Goal: Check status: Check status

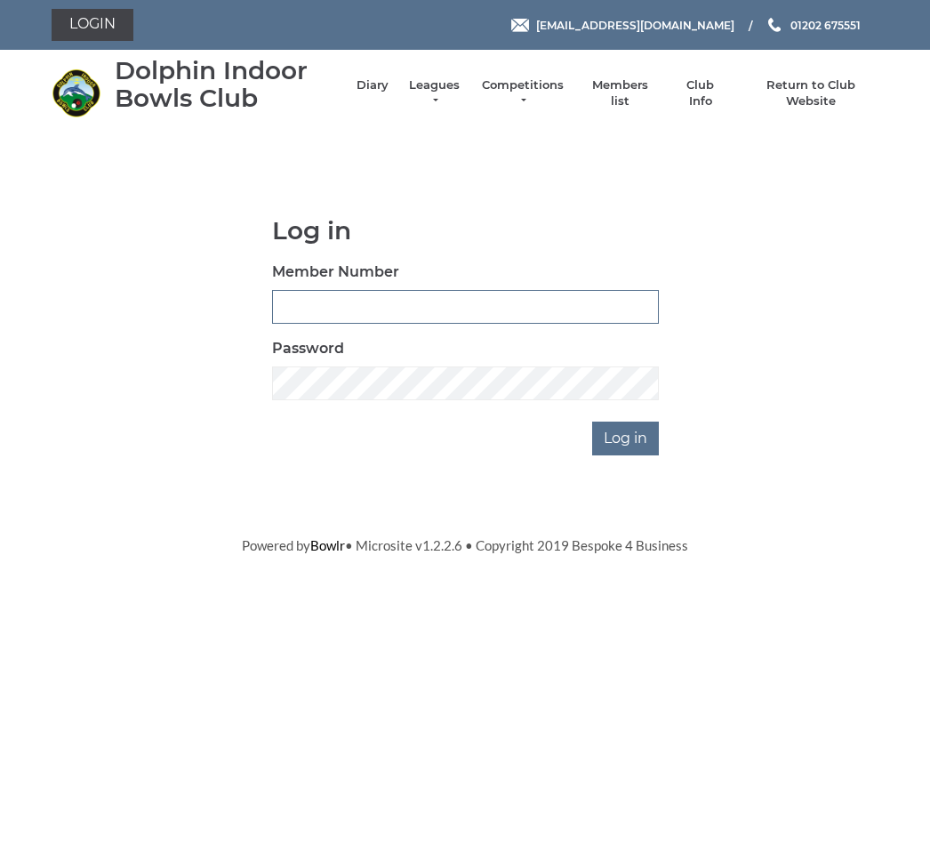
type input "3742"
click at [626, 437] on input "Log in" at bounding box center [625, 438] width 67 height 34
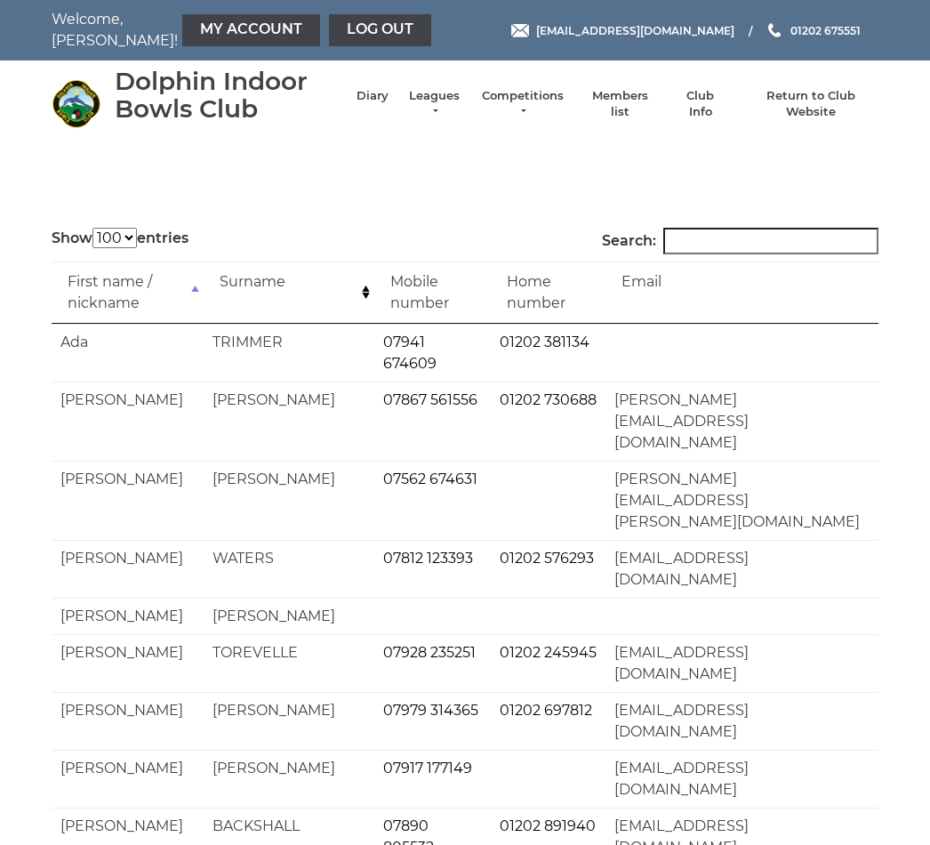
select select "100"
click at [818, 108] on link "Return to Club Website" at bounding box center [811, 104] width 134 height 32
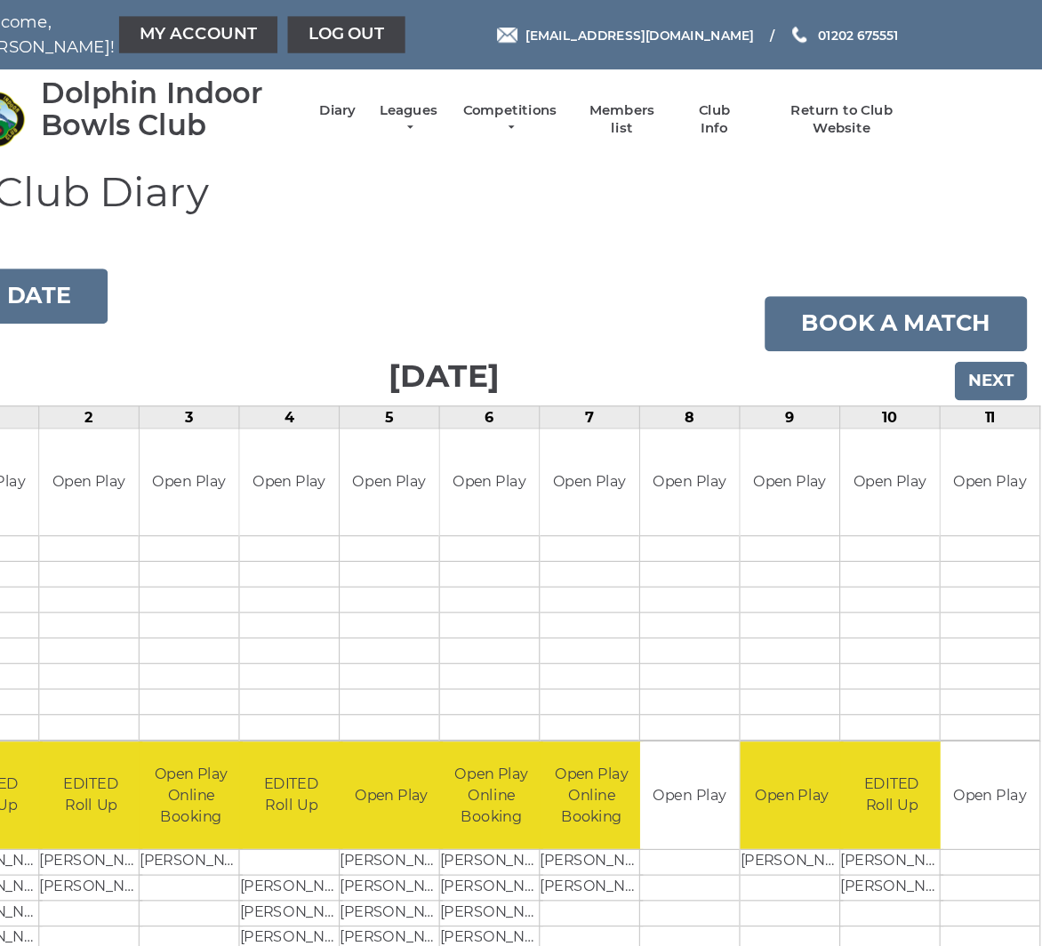
click at [966, 330] on input "Next" at bounding box center [997, 332] width 63 height 34
click at [966, 332] on input "Next" at bounding box center [997, 332] width 63 height 34
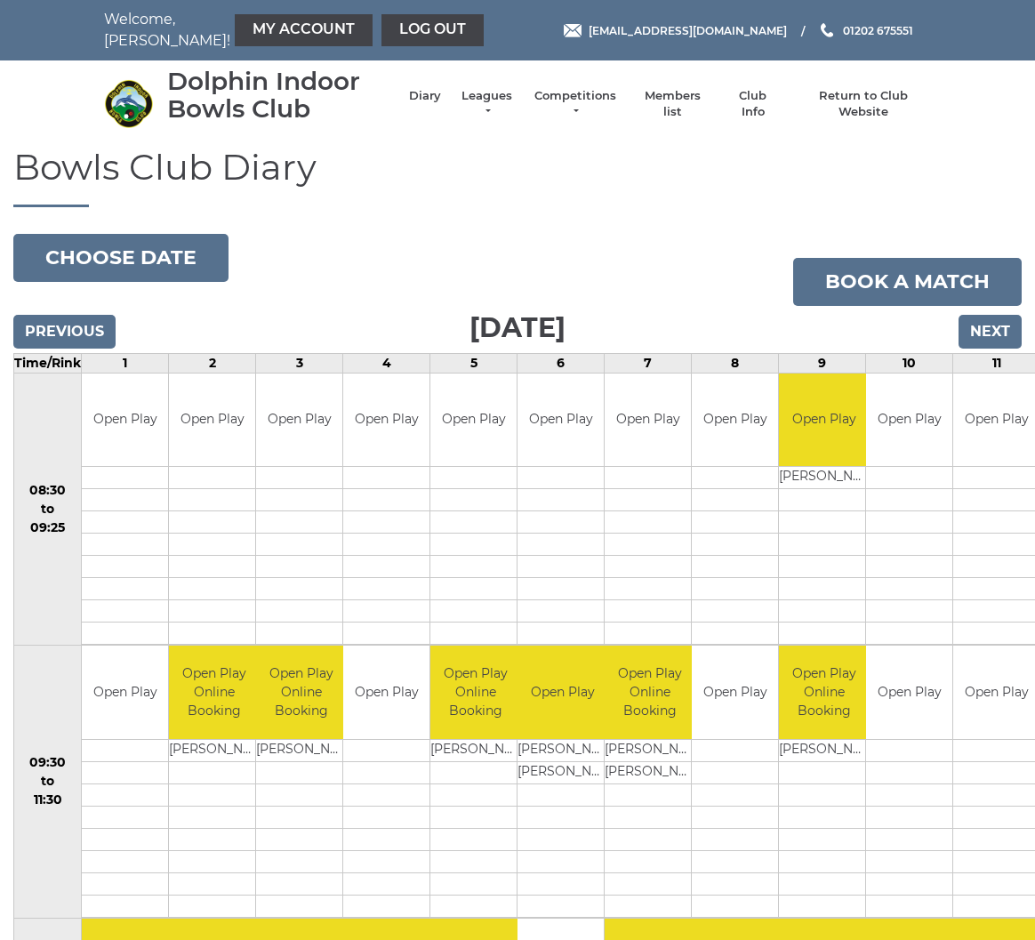
click at [984, 338] on input "Next" at bounding box center [989, 332] width 63 height 34
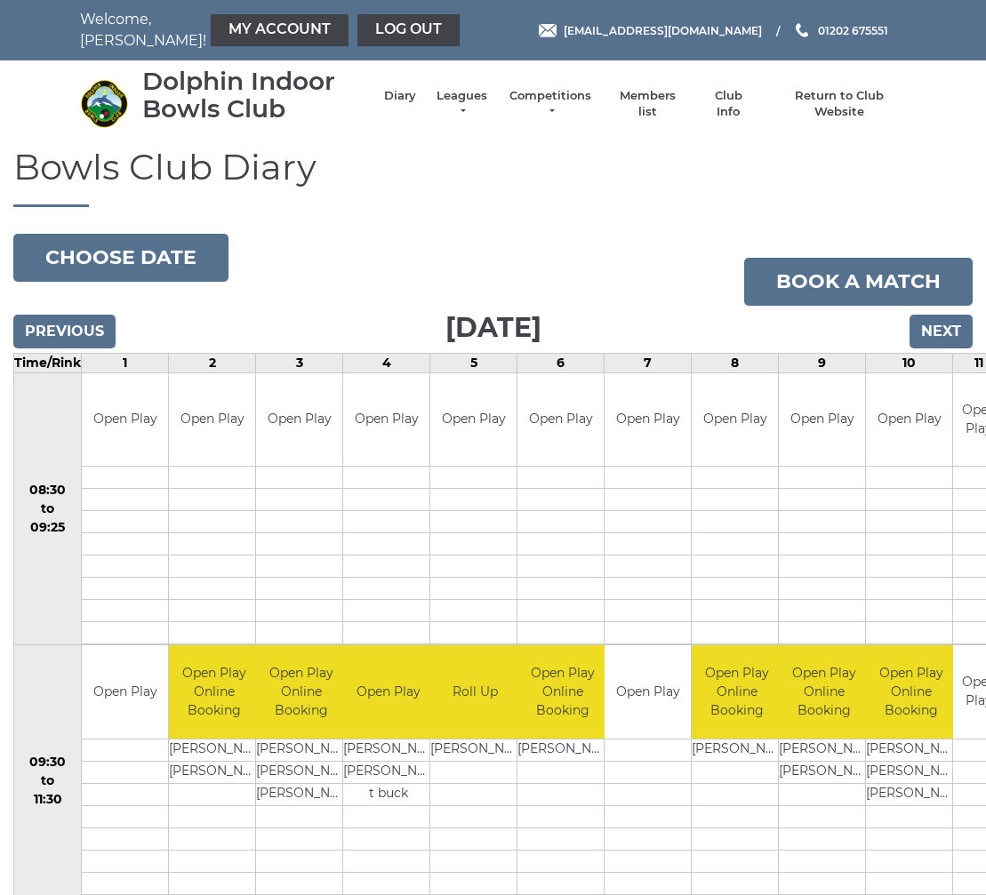
click at [926, 335] on input "Next" at bounding box center [941, 332] width 63 height 34
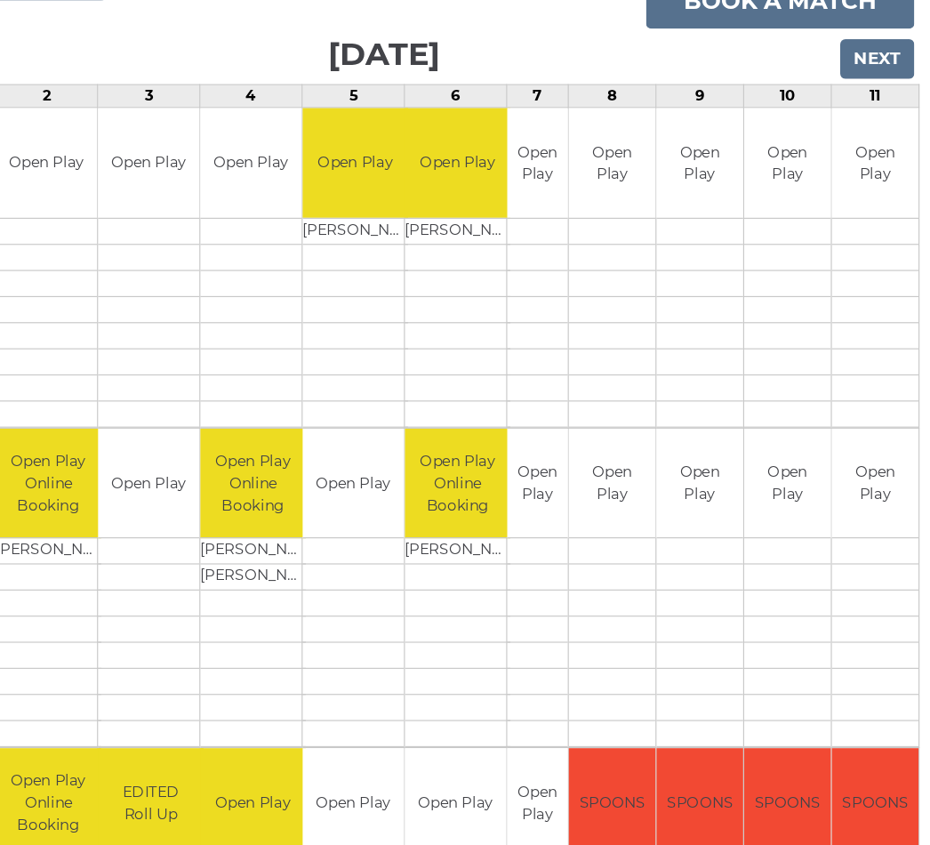
scroll to position [116, 0]
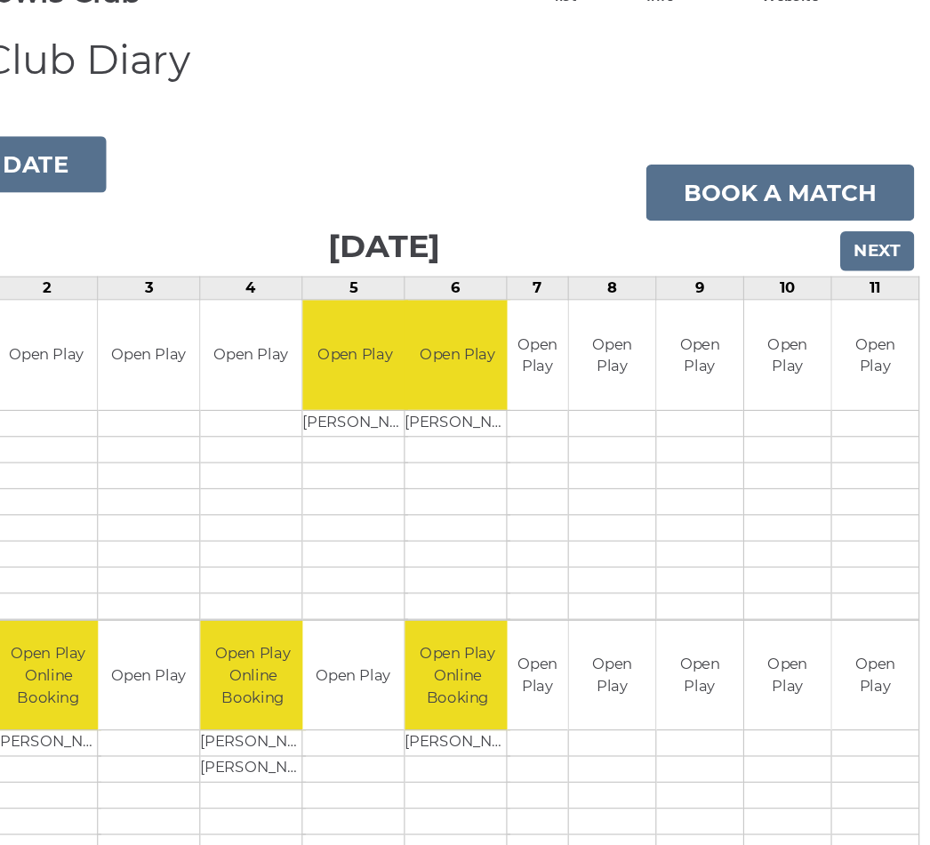
click at [854, 221] on input "Next" at bounding box center [885, 213] width 63 height 34
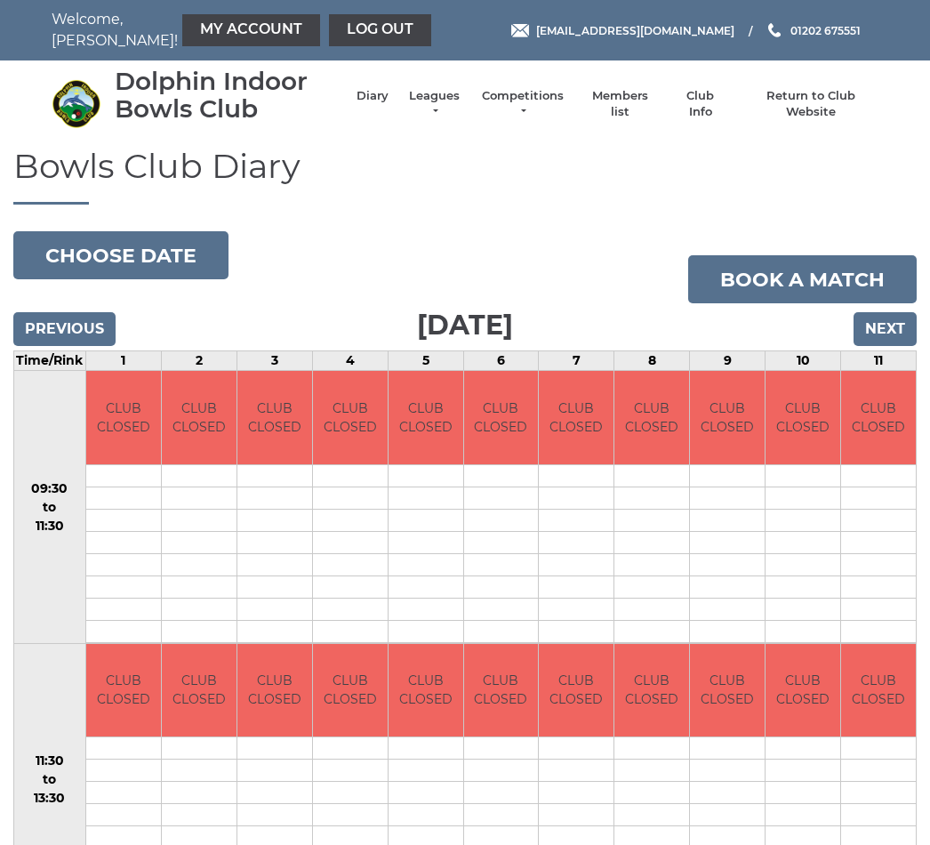
click at [890, 331] on input "Next" at bounding box center [885, 329] width 63 height 34
click at [888, 329] on input "Next" at bounding box center [885, 329] width 63 height 34
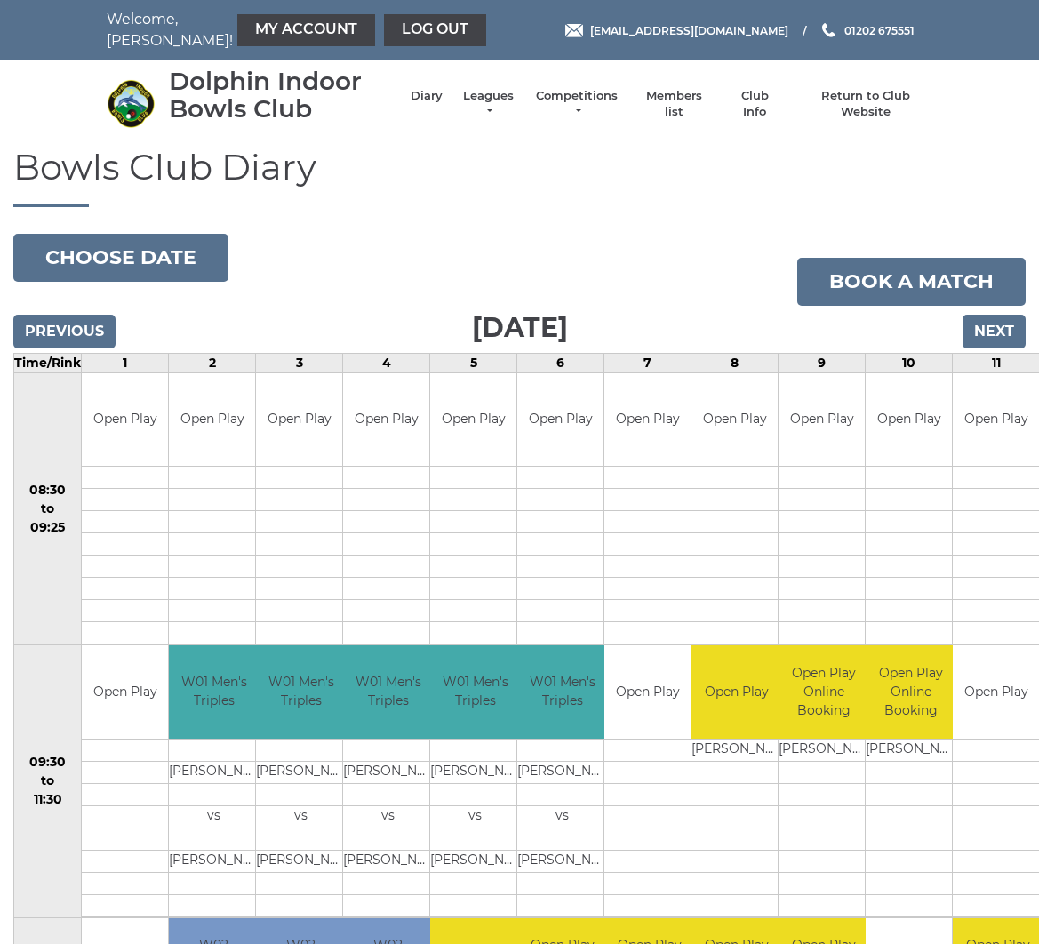
click at [995, 339] on input "Next" at bounding box center [994, 332] width 63 height 34
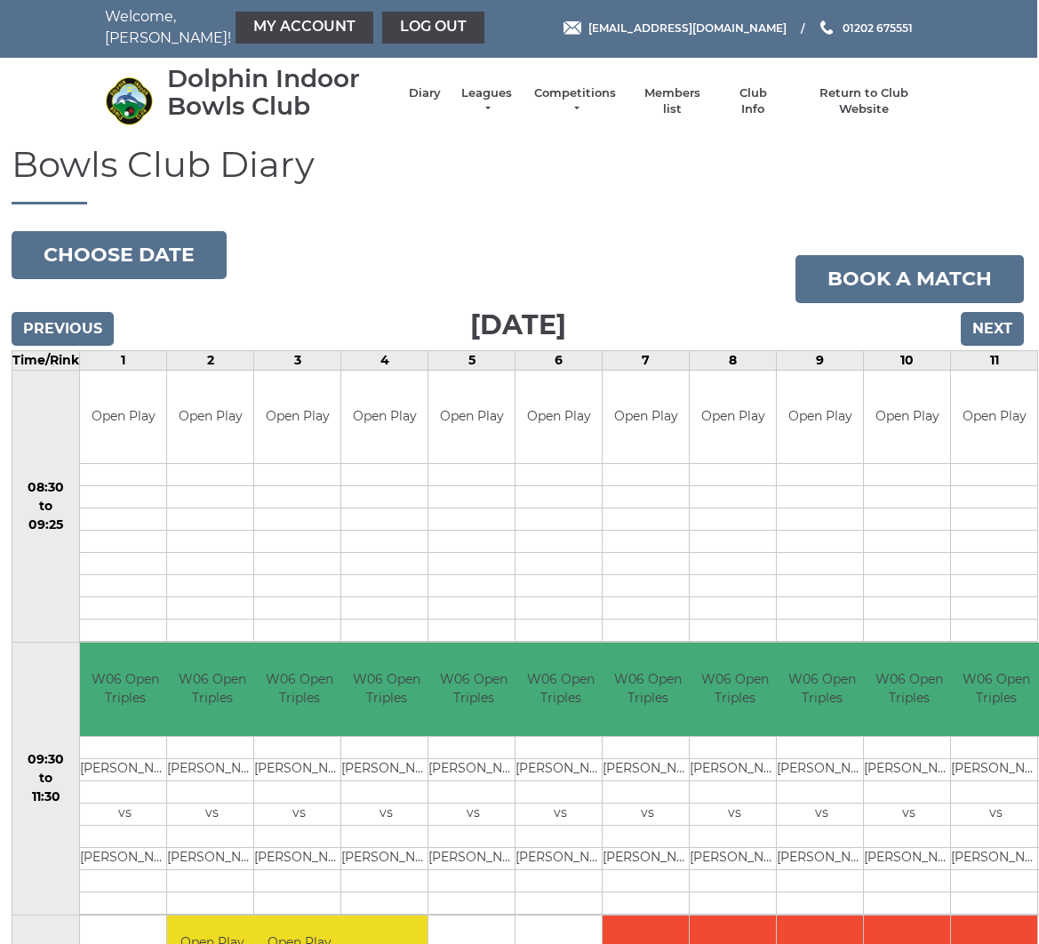
scroll to position [0, 2]
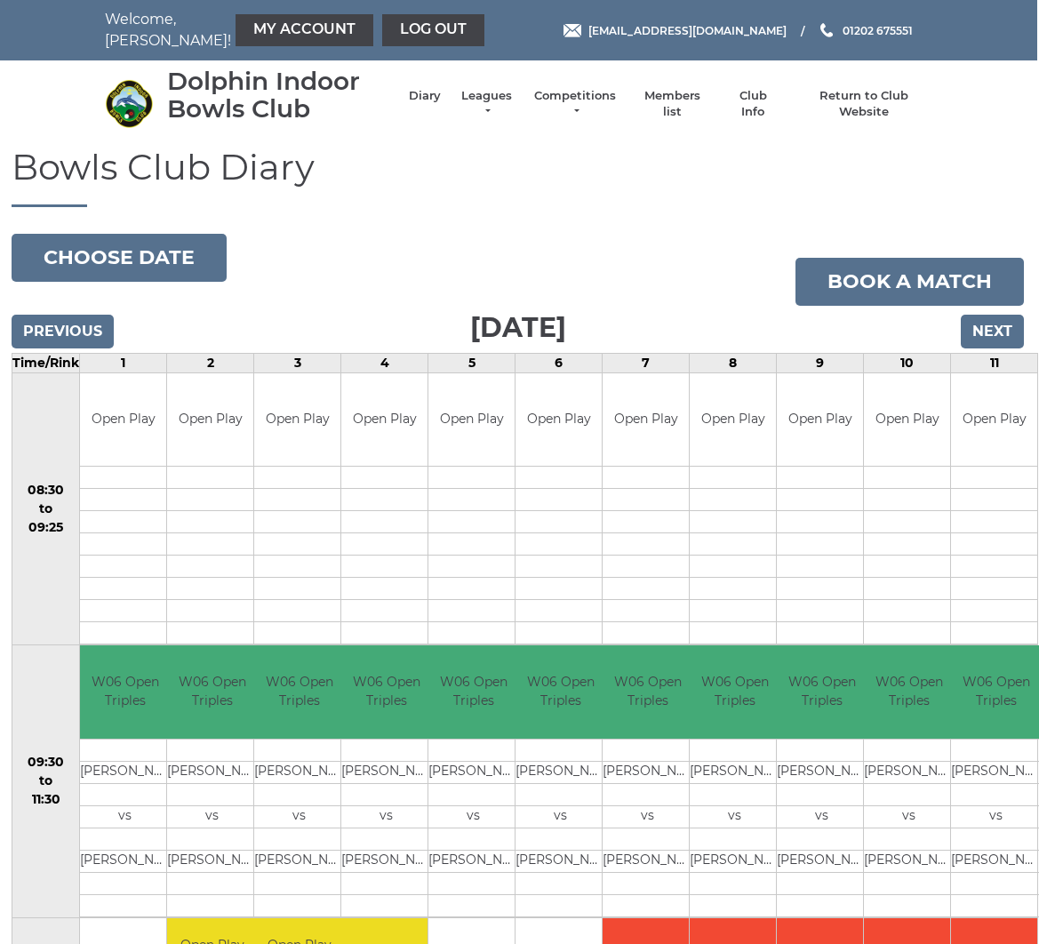
click at [988, 325] on input "Next" at bounding box center [992, 332] width 63 height 34
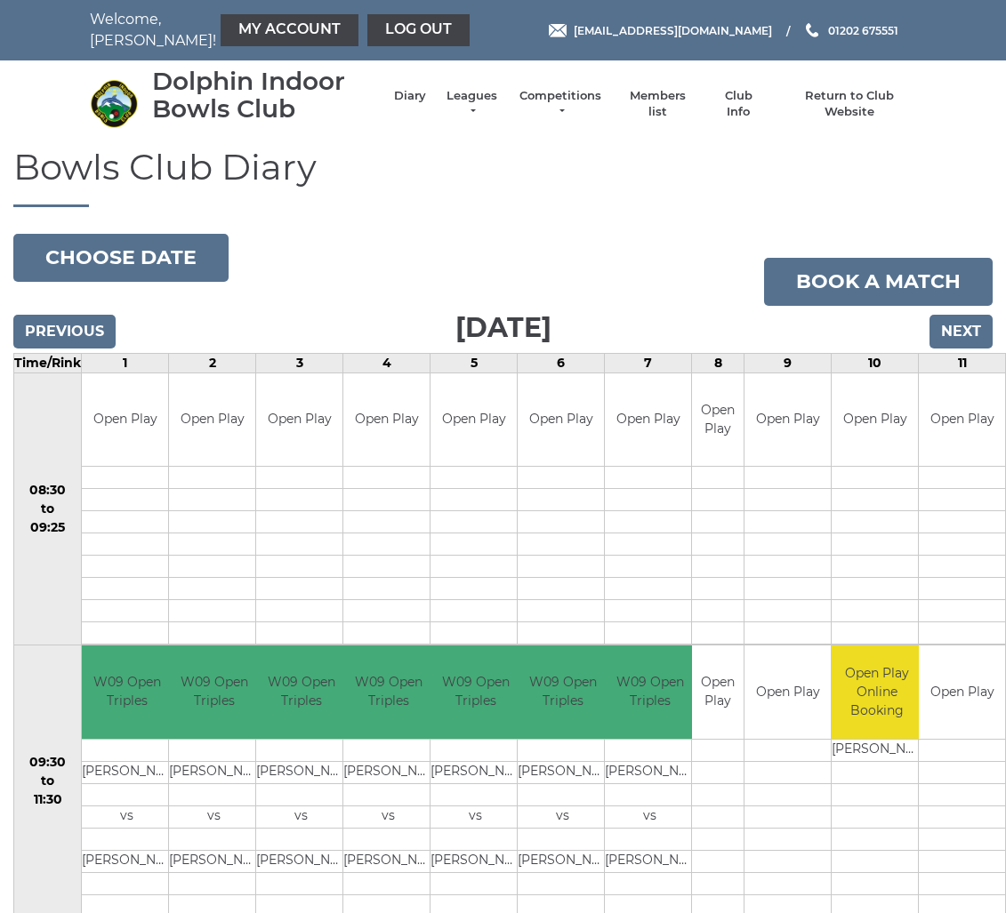
scroll to position [5, 0]
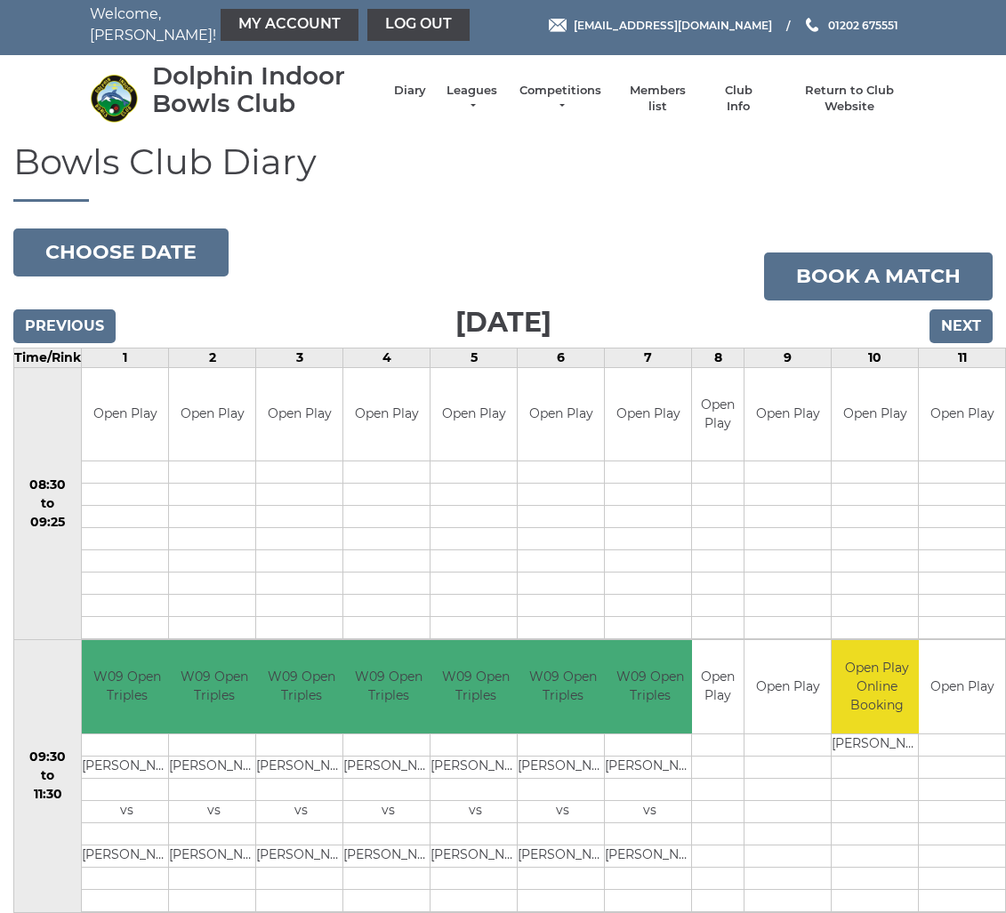
click at [953, 318] on input "Next" at bounding box center [960, 326] width 63 height 34
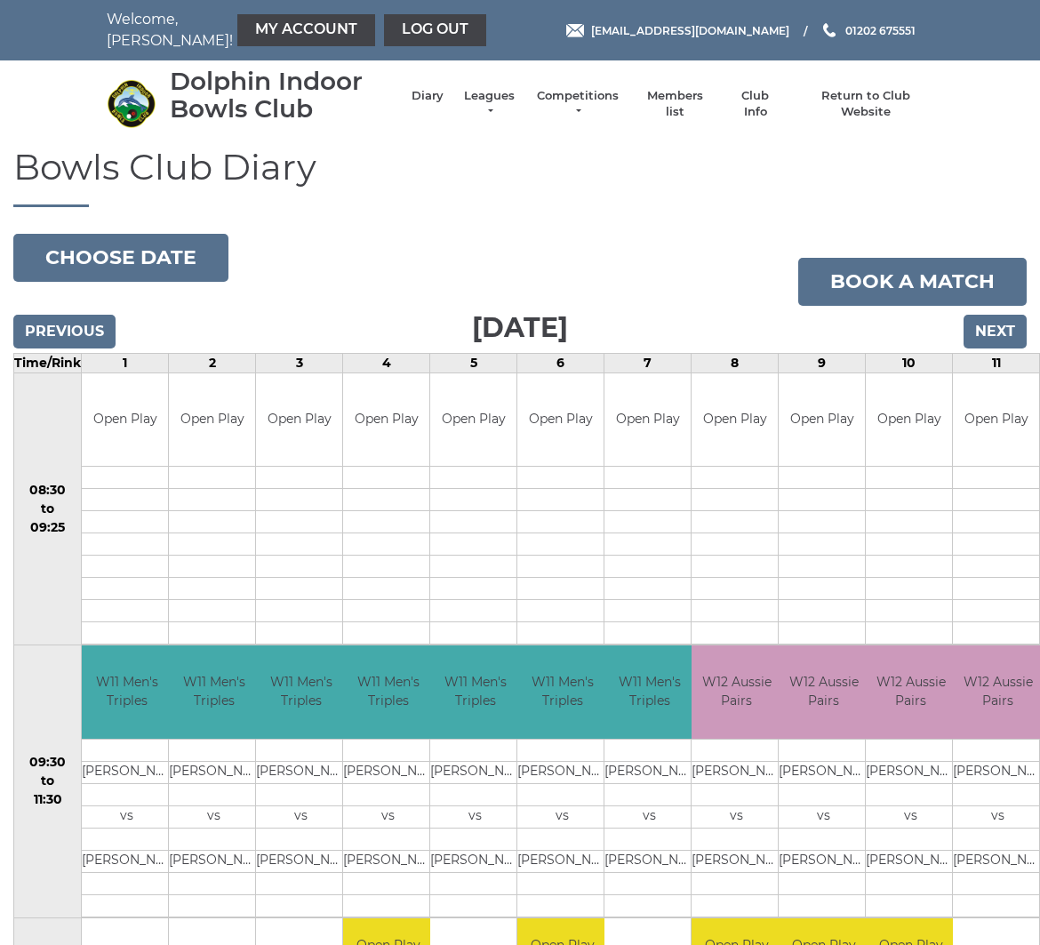
click at [1000, 333] on input "Next" at bounding box center [995, 332] width 63 height 34
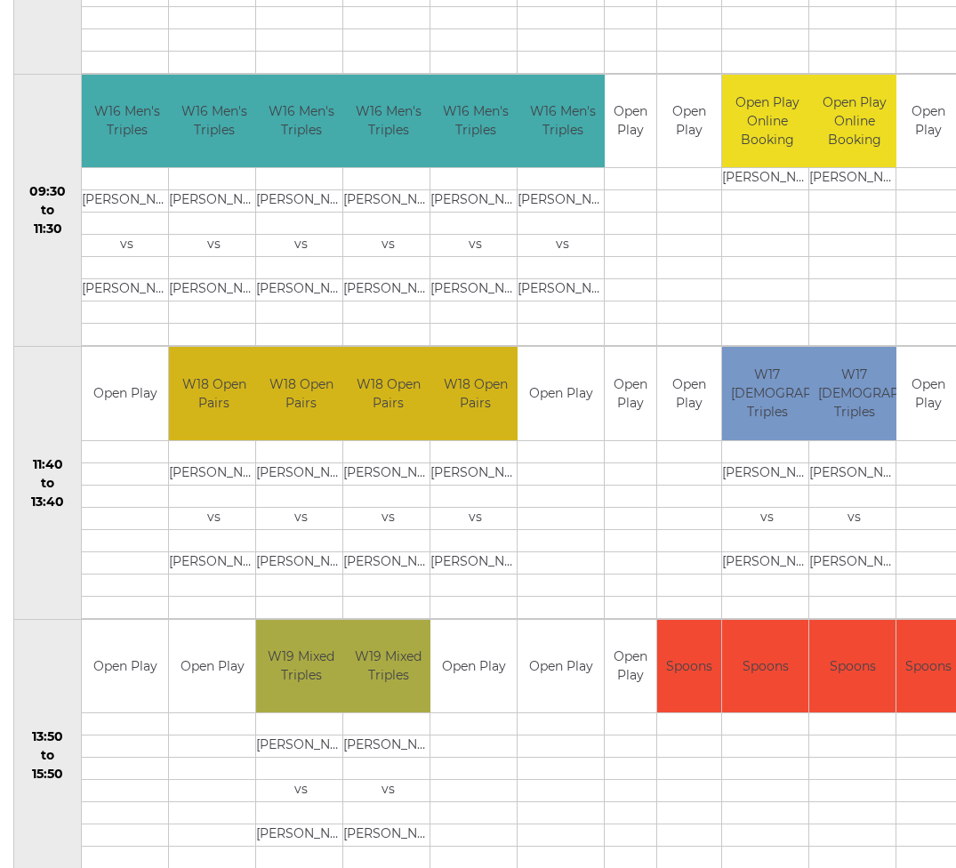
scroll to position [567, 0]
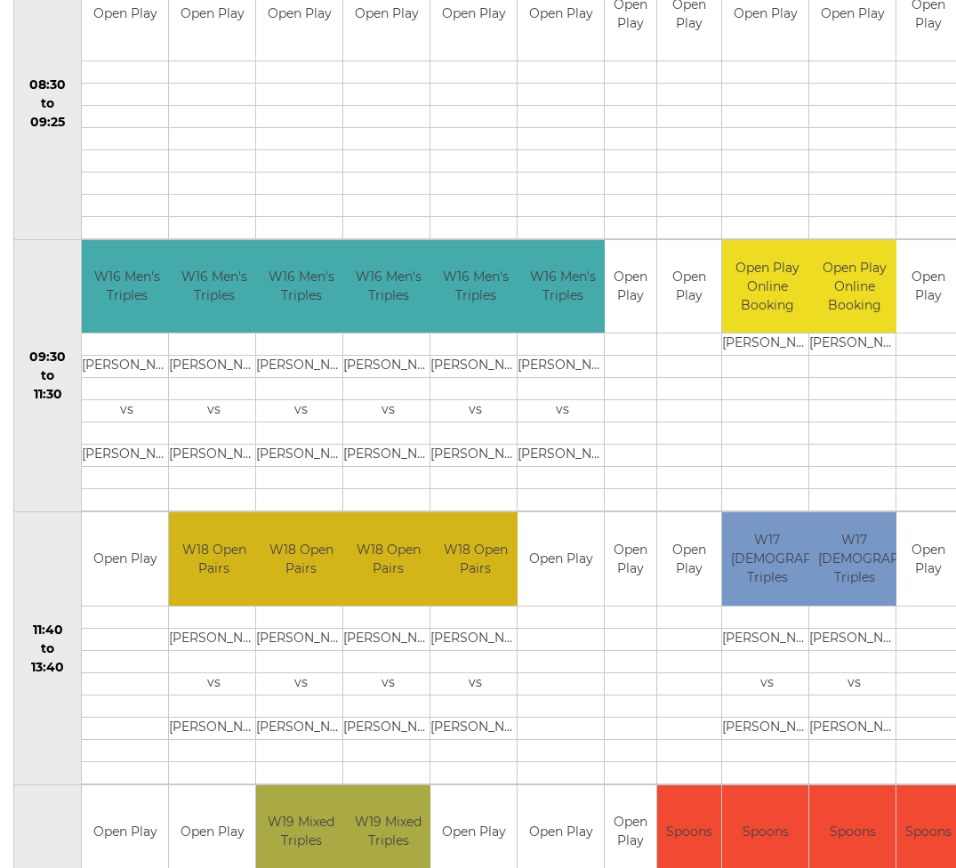
click at [794, 662] on td at bounding box center [767, 661] width 90 height 22
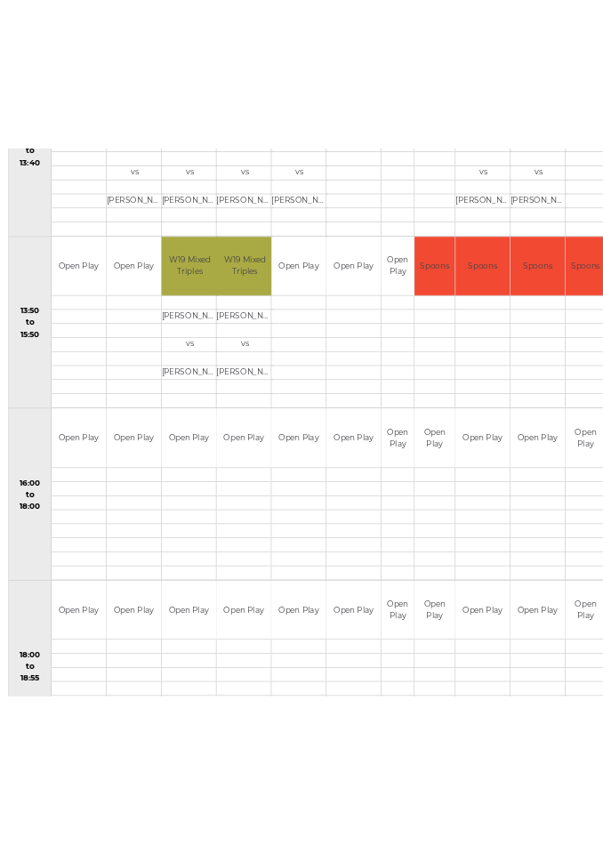
scroll to position [1195, 0]
